Goal: Information Seeking & Learning: Find contact information

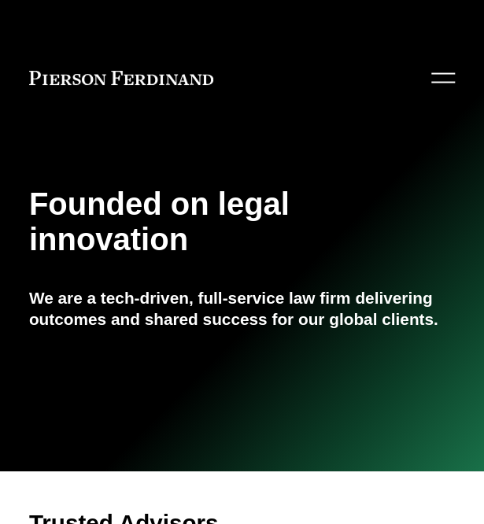
click at [435, 70] on button "Open Menu Close Menu" at bounding box center [440, 77] width 28 height 29
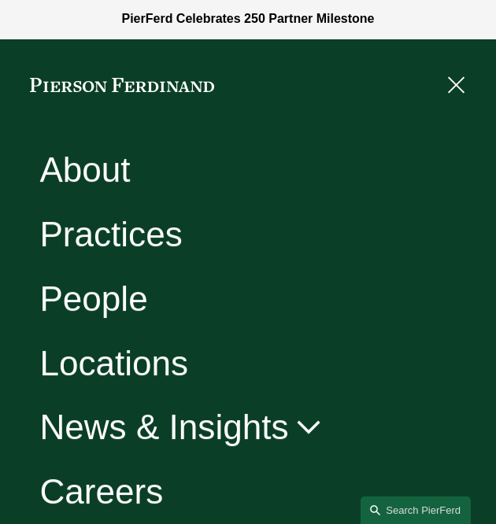
click at [102, 308] on link "People" at bounding box center [93, 298] width 108 height 35
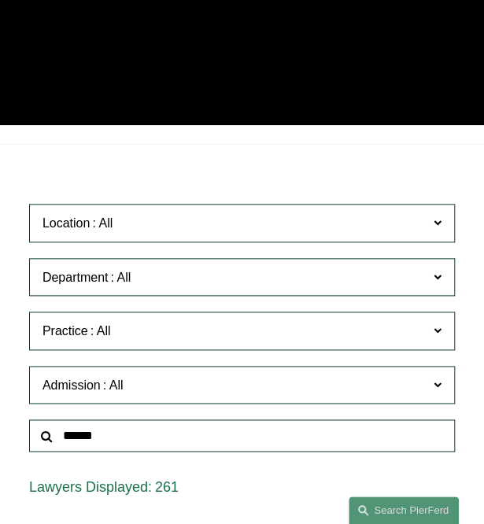
scroll to position [269, 0]
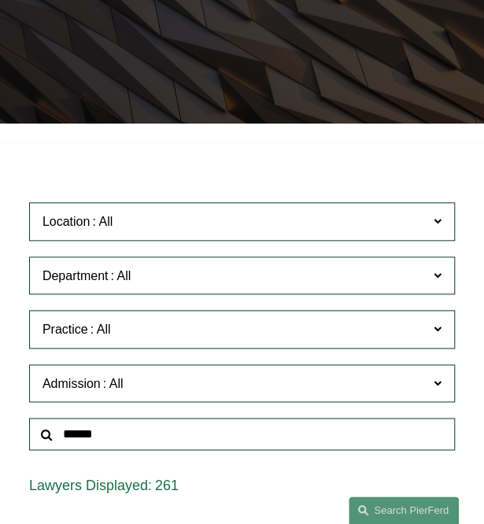
click at [184, 224] on span "Location" at bounding box center [227, 221] width 371 height 21
click at [0, 0] on link "[US_STATE], D.C." at bounding box center [0, 0] width 0 height 0
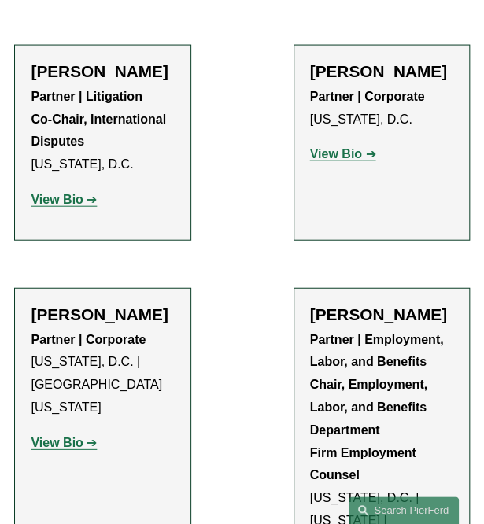
scroll to position [826, 0]
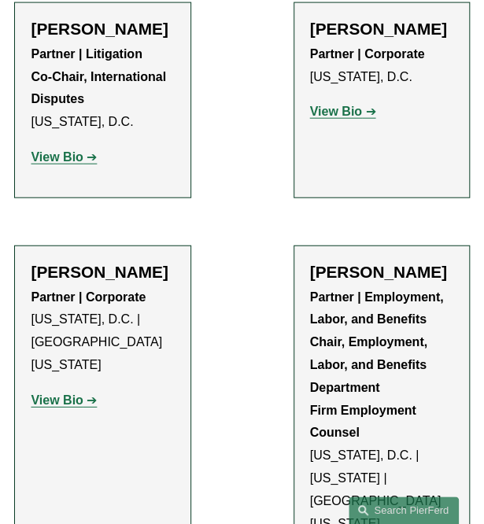
click at [72, 396] on strong "View Bio" at bounding box center [57, 399] width 52 height 13
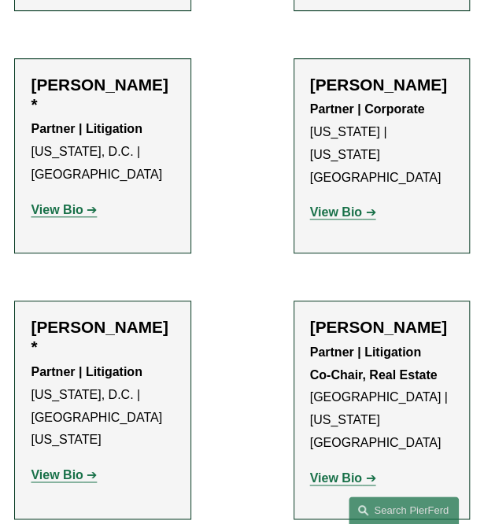
scroll to position [1698, 0]
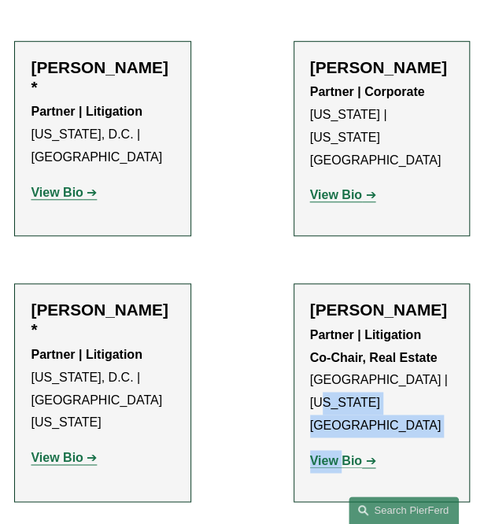
drag, startPoint x: 251, startPoint y: 337, endPoint x: 347, endPoint y: 360, distance: 98.8
click at [347, 360] on ul "Filter Location Washington, D.C. Washington, D.C. All Atlanta Austin Boston Cha…" at bounding box center [242, 217] width 484 height 2997
click at [349, 454] on strong "View Bio" at bounding box center [336, 460] width 52 height 13
click at [57, 451] on strong "View Bio" at bounding box center [57, 457] width 52 height 13
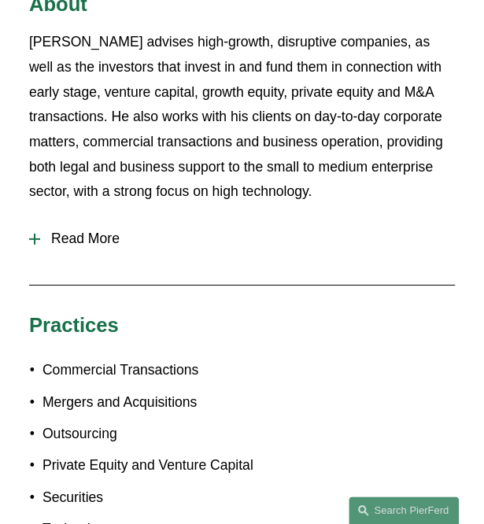
scroll to position [979, 0]
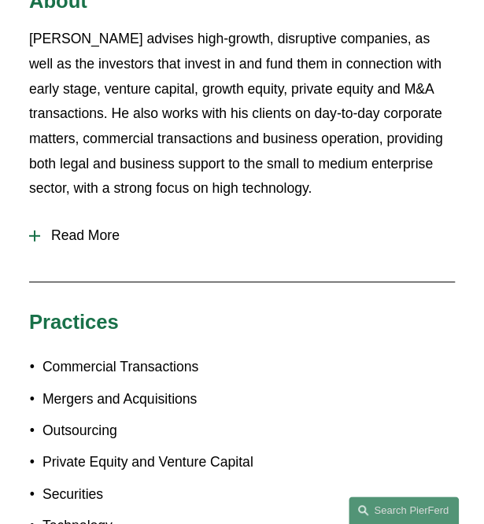
click at [94, 216] on button "Read More" at bounding box center [242, 236] width 426 height 40
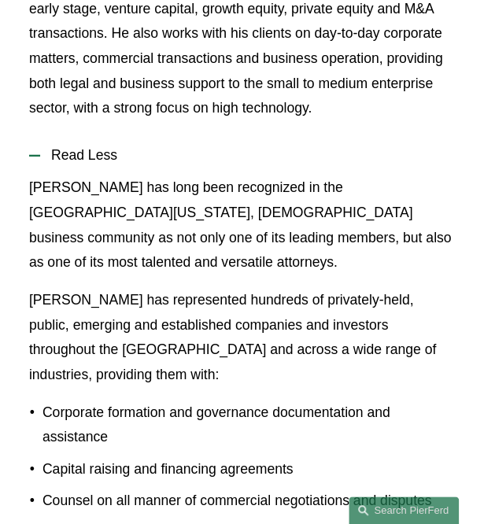
scroll to position [1060, 0]
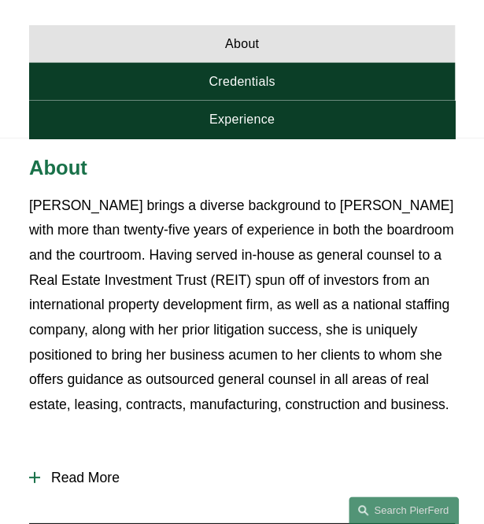
scroll to position [789, 0]
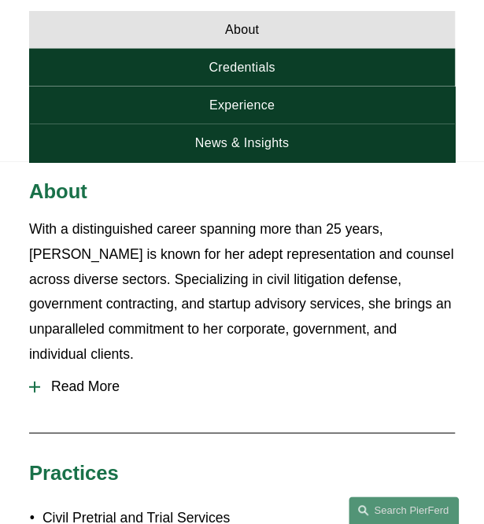
scroll to position [789, 0]
